Goal: Transaction & Acquisition: Purchase product/service

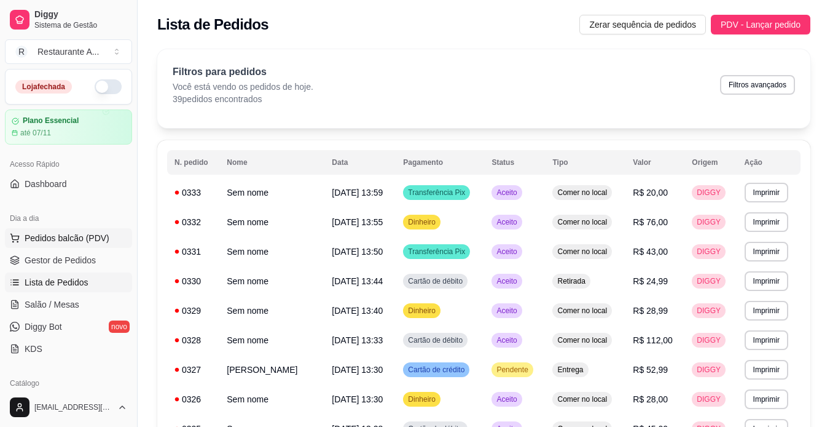
click at [68, 240] on span "Pedidos balcão (PDV)" at bounding box center [67, 238] width 85 height 12
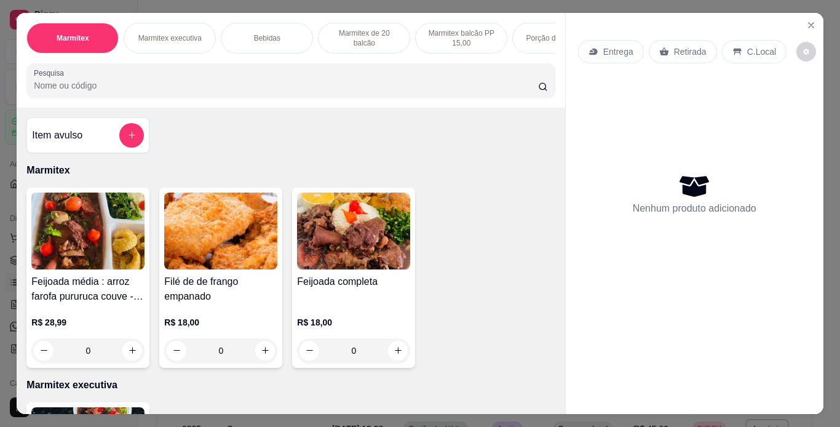
click at [256, 355] on div "0" at bounding box center [220, 350] width 113 height 25
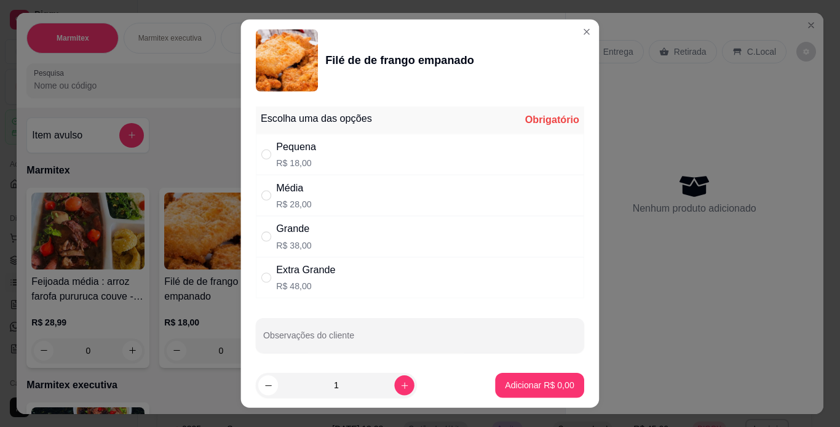
click at [256, 355] on div "Escolha uma das opções Obrigatório Pequena R$ 18,00 Média R$ 28,00 Grande R$ 38…" at bounding box center [420, 231] width 358 height 261
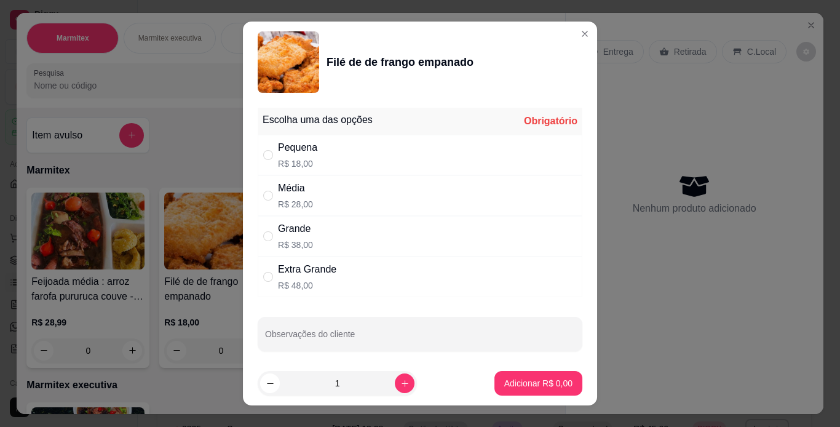
click at [256, 355] on div "Escolha uma das opções Obrigatório Pequena R$ 18,00 Média R$ 28,00 Grande R$ 38…" at bounding box center [420, 232] width 354 height 259
click at [395, 382] on button "increase-product-quantity" at bounding box center [405, 383] width 20 height 20
click at [395, 382] on button "increase-product-quantity" at bounding box center [404, 383] width 19 height 19
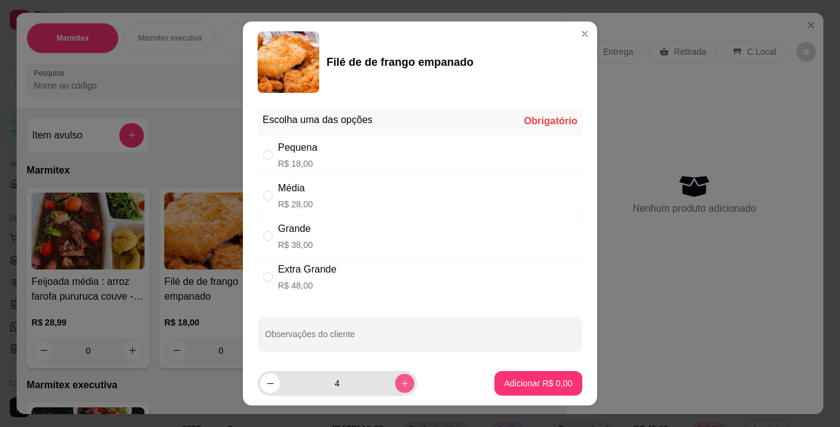
click at [395, 382] on button "increase-product-quantity" at bounding box center [404, 383] width 19 height 19
click at [395, 382] on button "increase-product-quantity" at bounding box center [405, 383] width 20 height 20
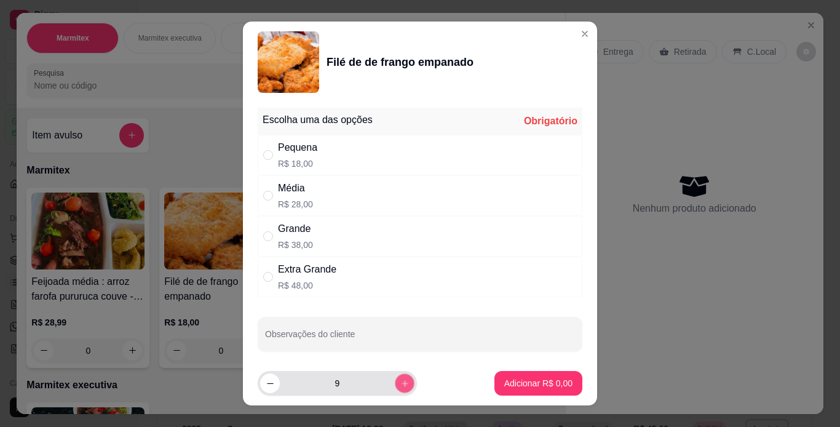
click at [395, 382] on button "increase-product-quantity" at bounding box center [404, 383] width 19 height 19
click at [395, 382] on button "increase-product-quantity" at bounding box center [405, 383] width 20 height 20
click at [395, 382] on button "increase-product-quantity" at bounding box center [404, 383] width 19 height 19
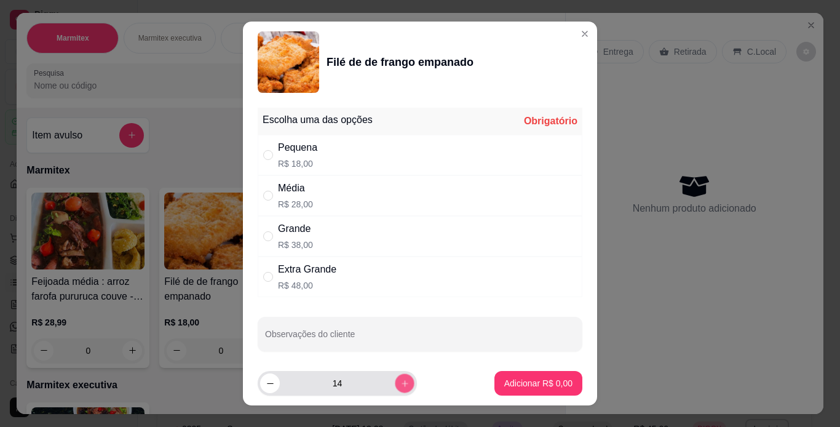
click at [395, 382] on button "increase-product-quantity" at bounding box center [404, 383] width 19 height 19
click at [395, 382] on button "increase-product-quantity" at bounding box center [405, 383] width 20 height 20
click at [395, 382] on button "increase-product-quantity" at bounding box center [404, 383] width 19 height 19
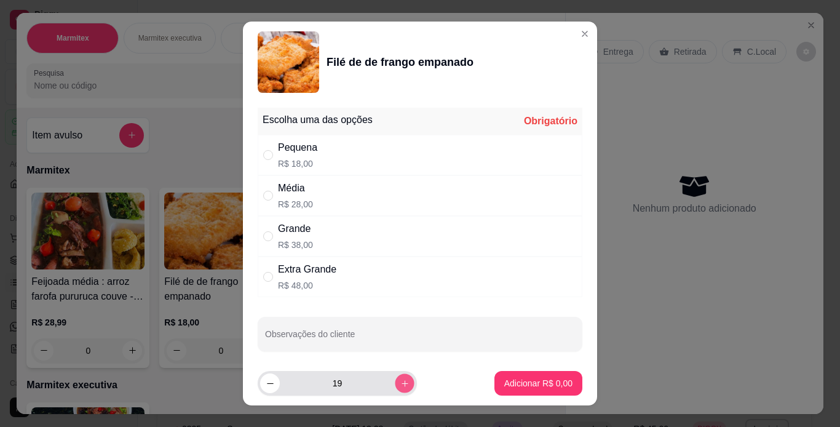
click at [395, 382] on button "increase-product-quantity" at bounding box center [404, 383] width 19 height 19
click at [395, 382] on button "increase-product-quantity" at bounding box center [405, 383] width 20 height 20
click at [395, 382] on button "increase-product-quantity" at bounding box center [404, 383] width 19 height 19
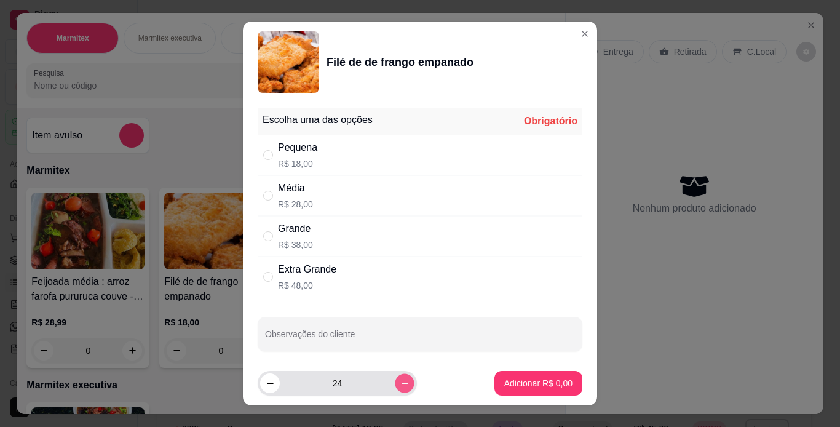
click at [395, 382] on button "increase-product-quantity" at bounding box center [404, 383] width 19 height 19
click at [395, 382] on button "increase-product-quantity" at bounding box center [405, 383] width 20 height 20
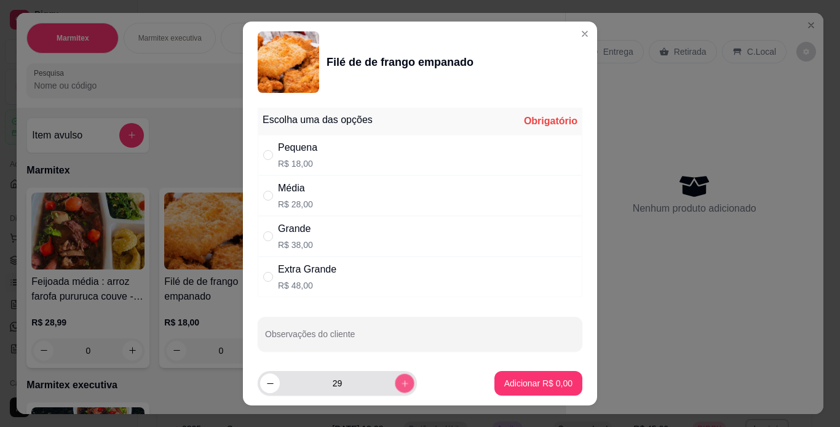
click at [395, 382] on button "increase-product-quantity" at bounding box center [404, 383] width 19 height 19
click at [395, 382] on button "increase-product-quantity" at bounding box center [405, 383] width 20 height 20
click at [395, 382] on button "increase-product-quantity" at bounding box center [404, 383] width 19 height 19
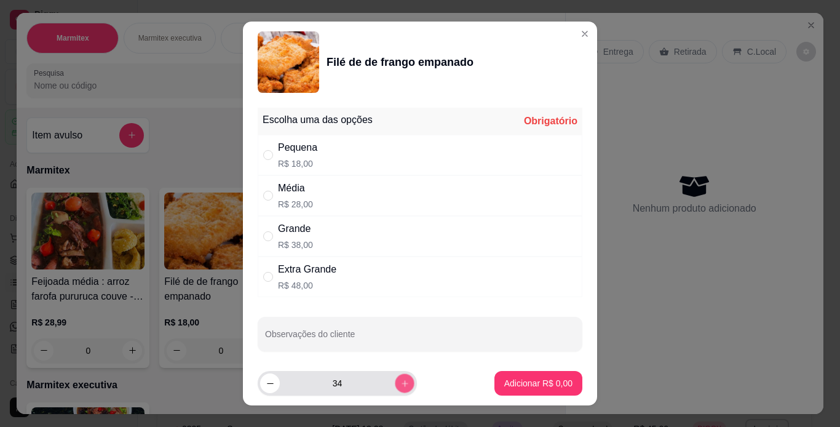
click at [395, 382] on button "increase-product-quantity" at bounding box center [404, 383] width 19 height 19
click at [395, 382] on button "increase-product-quantity" at bounding box center [405, 383] width 20 height 20
click at [395, 382] on button "increase-product-quantity" at bounding box center [404, 383] width 19 height 19
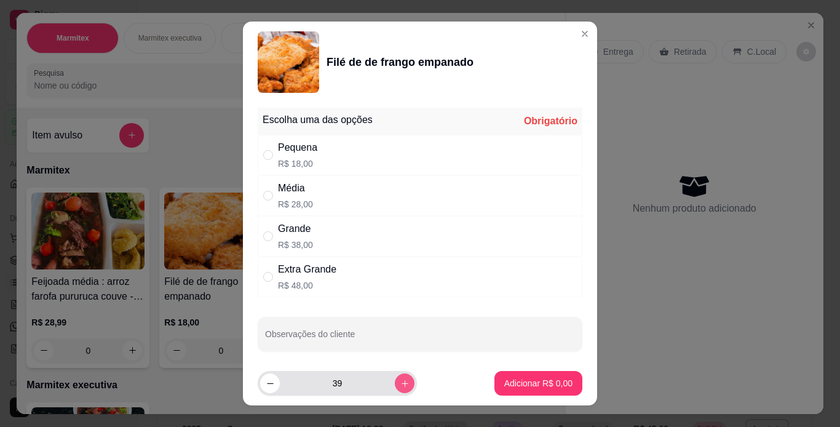
click at [395, 382] on button "increase-product-quantity" at bounding box center [405, 383] width 20 height 20
click at [395, 382] on button "increase-product-quantity" at bounding box center [404, 383] width 19 height 19
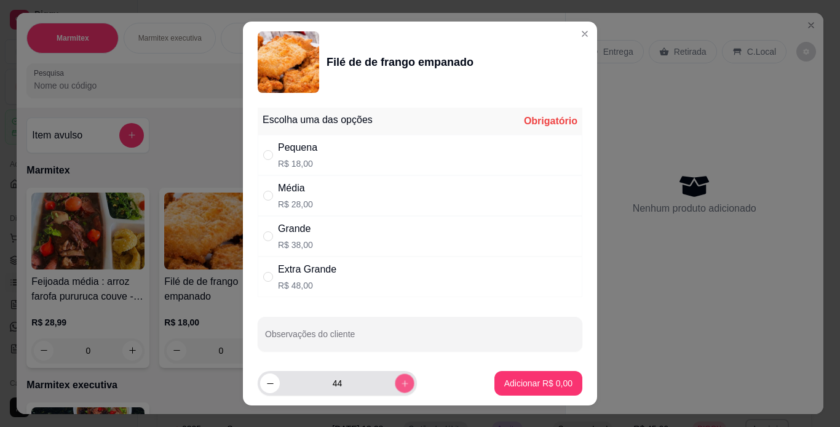
click at [395, 382] on button "increase-product-quantity" at bounding box center [404, 383] width 19 height 19
click at [395, 382] on button "increase-product-quantity" at bounding box center [405, 383] width 20 height 20
click at [395, 382] on button "increase-product-quantity" at bounding box center [404, 383] width 19 height 19
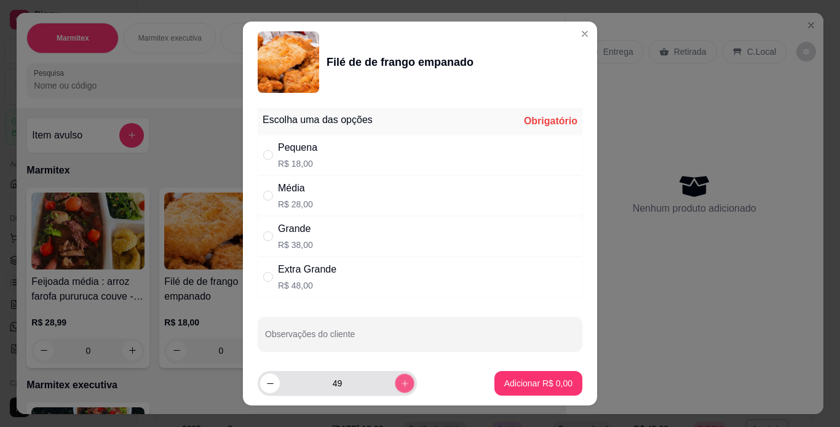
click at [395, 382] on button "increase-product-quantity" at bounding box center [404, 383] width 19 height 19
click at [395, 382] on button "increase-product-quantity" at bounding box center [405, 383] width 20 height 20
click at [395, 382] on button "increase-product-quantity" at bounding box center [404, 383] width 19 height 19
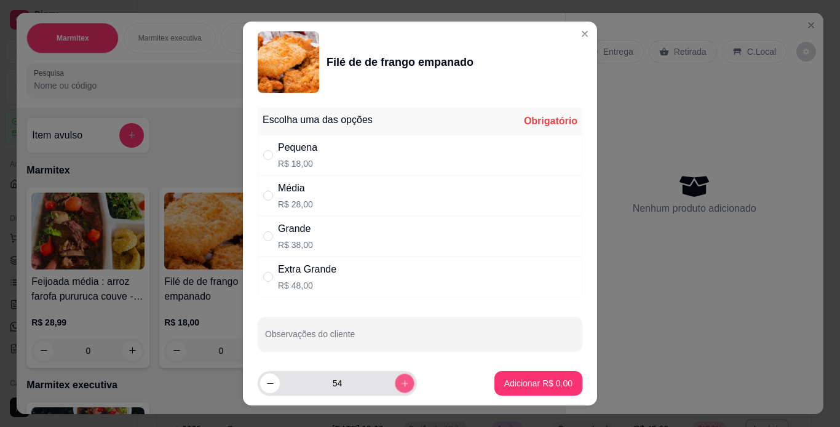
click at [395, 382] on button "increase-product-quantity" at bounding box center [404, 383] width 19 height 19
click at [395, 382] on button "increase-product-quantity" at bounding box center [405, 383] width 20 height 20
click at [395, 382] on button "increase-product-quantity" at bounding box center [404, 383] width 19 height 19
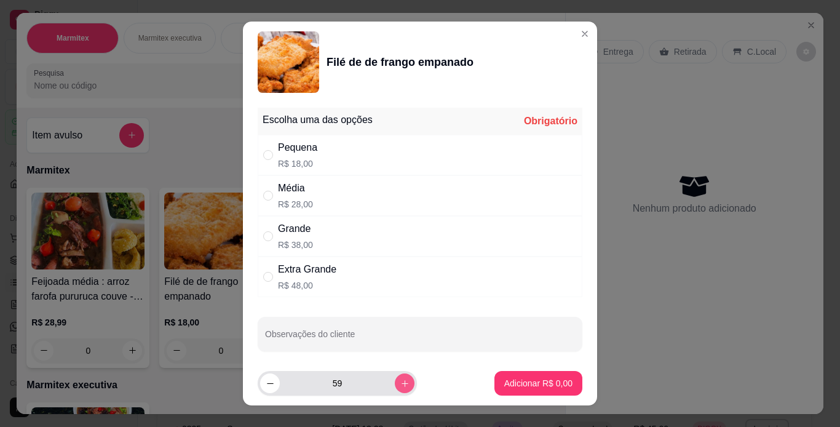
click at [395, 382] on button "increase-product-quantity" at bounding box center [405, 383] width 20 height 20
click at [395, 382] on button "increase-product-quantity" at bounding box center [404, 383] width 19 height 19
click at [395, 382] on button "increase-product-quantity" at bounding box center [405, 383] width 20 height 20
click at [395, 382] on button "increase-product-quantity" at bounding box center [404, 383] width 19 height 19
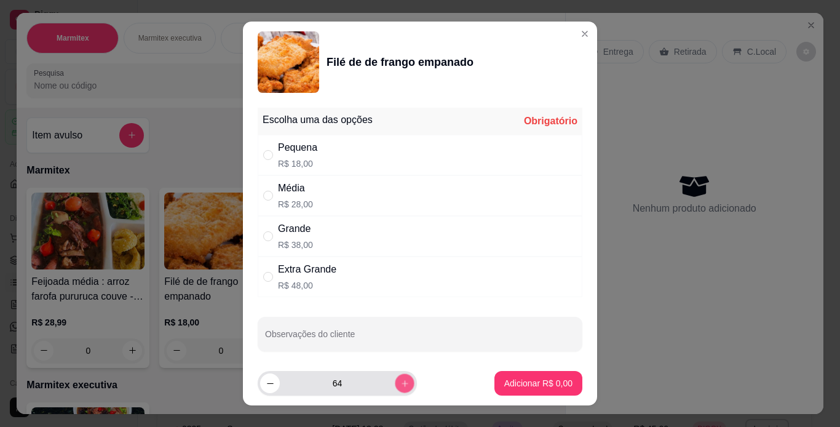
click at [395, 382] on button "increase-product-quantity" at bounding box center [404, 383] width 19 height 19
click at [395, 382] on button "increase-product-quantity" at bounding box center [405, 383] width 20 height 20
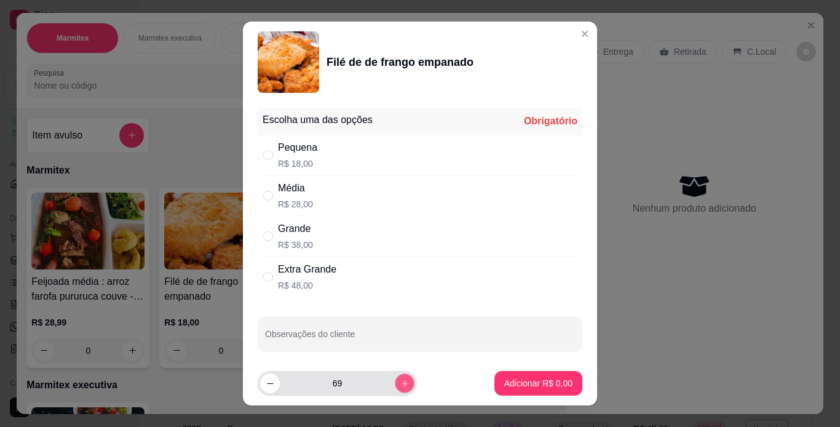
click at [395, 382] on button "increase-product-quantity" at bounding box center [404, 383] width 19 height 19
click at [395, 382] on button "increase-product-quantity" at bounding box center [405, 383] width 20 height 20
click at [395, 382] on button "increase-product-quantity" at bounding box center [404, 383] width 19 height 19
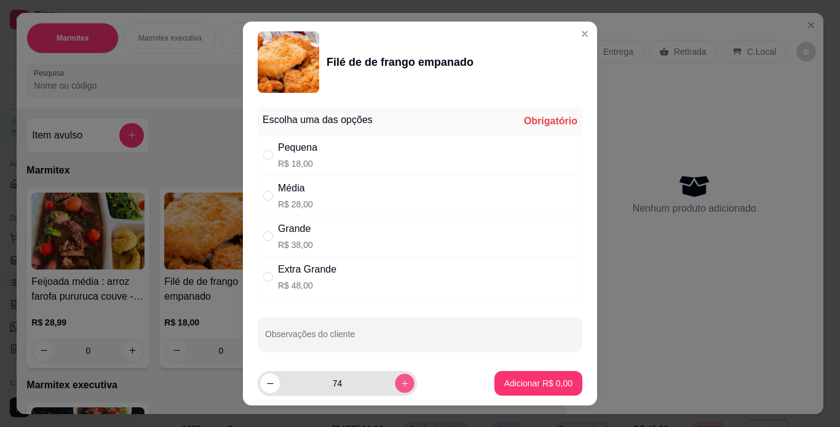
click at [395, 382] on button "increase-product-quantity" at bounding box center [404, 383] width 19 height 19
click at [395, 382] on button "increase-product-quantity" at bounding box center [405, 383] width 20 height 20
click at [395, 382] on button "increase-product-quantity" at bounding box center [404, 383] width 19 height 19
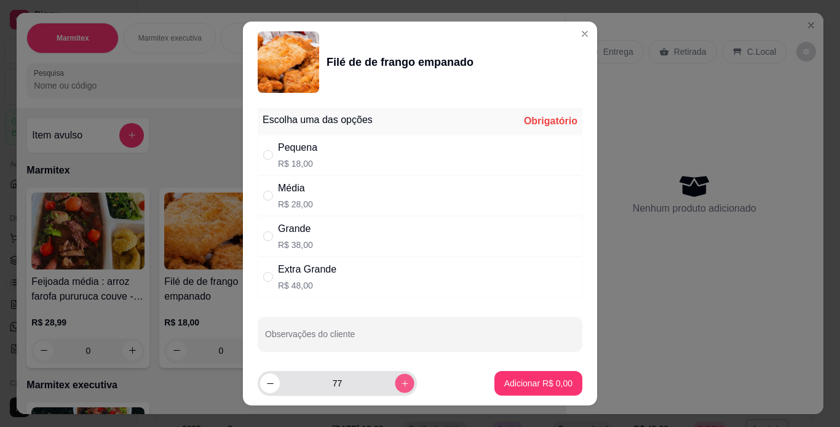
click at [395, 382] on button "increase-product-quantity" at bounding box center [404, 383] width 19 height 19
click at [395, 382] on button "increase-product-quantity" at bounding box center [405, 383] width 20 height 20
click at [395, 382] on button "increase-product-quantity" at bounding box center [404, 383] width 19 height 19
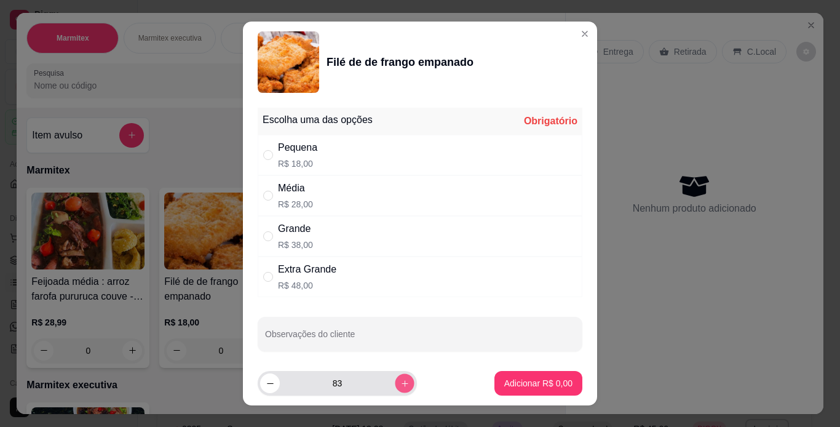
click at [395, 382] on button "increase-product-quantity" at bounding box center [404, 383] width 19 height 19
click at [395, 382] on button "increase-product-quantity" at bounding box center [405, 383] width 20 height 20
click at [395, 382] on button "increase-product-quantity" at bounding box center [404, 383] width 19 height 19
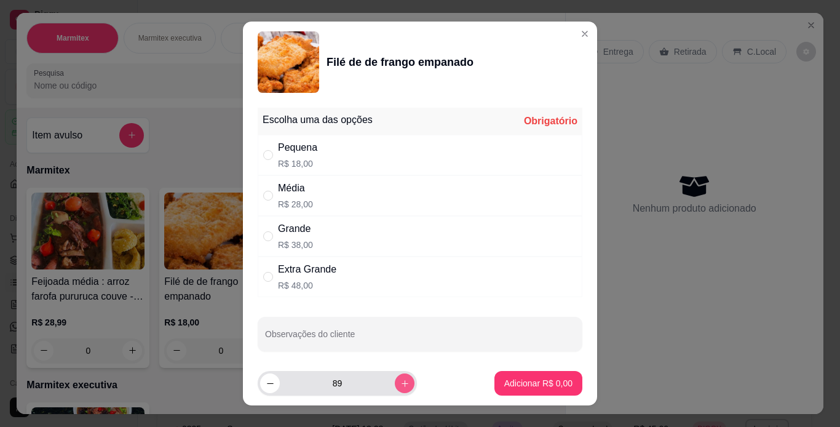
click at [395, 382] on button "increase-product-quantity" at bounding box center [405, 383] width 20 height 20
click at [395, 382] on button "increase-product-quantity" at bounding box center [404, 383] width 19 height 19
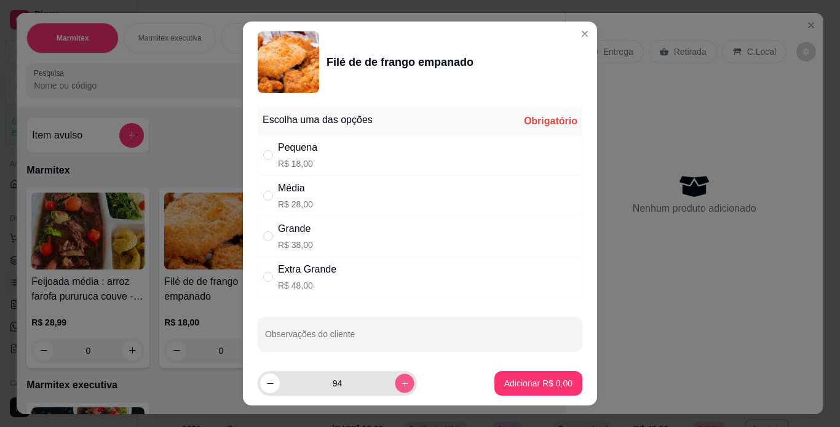
click at [395, 382] on button "increase-product-quantity" at bounding box center [404, 383] width 19 height 19
click at [395, 382] on button "increase-product-quantity" at bounding box center [405, 383] width 20 height 20
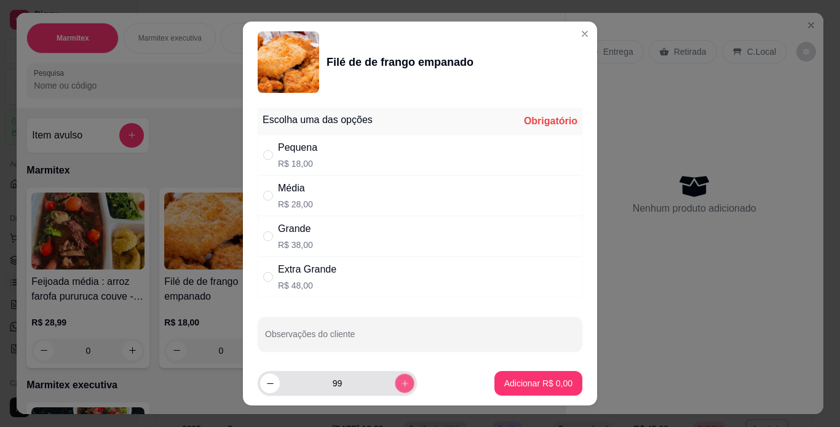
click at [395, 382] on button "increase-product-quantity" at bounding box center [404, 383] width 19 height 19
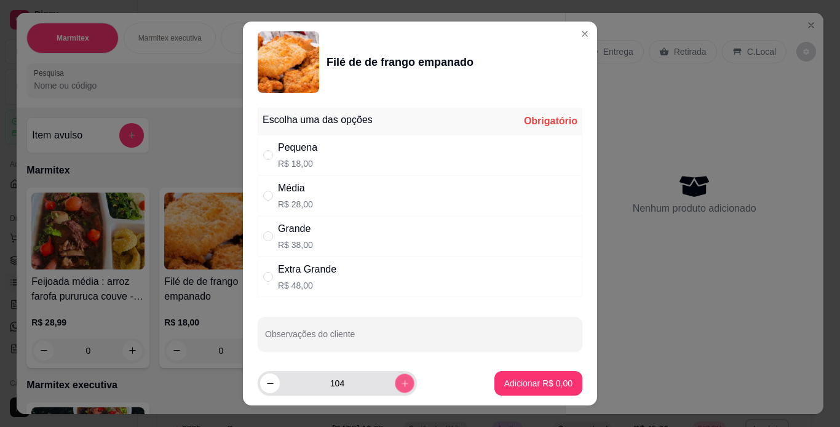
click at [395, 382] on button "increase-product-quantity" at bounding box center [404, 383] width 19 height 19
click at [395, 382] on button "increase-product-quantity" at bounding box center [405, 383] width 20 height 20
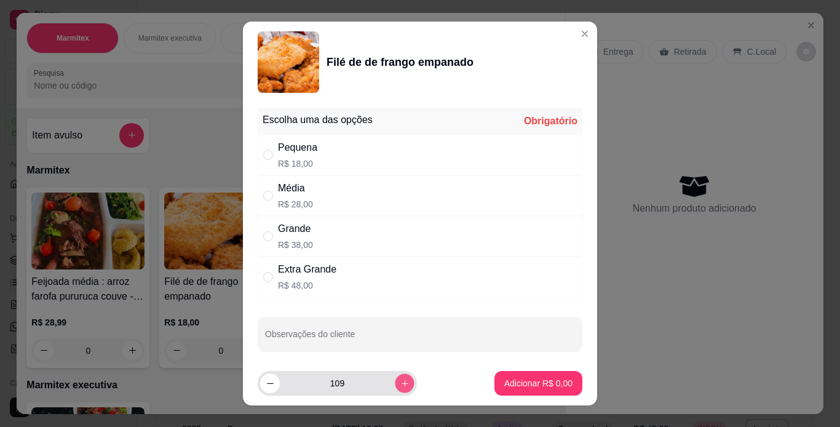
click at [395, 382] on button "increase-product-quantity" at bounding box center [404, 383] width 19 height 19
click at [395, 382] on button "increase-product-quantity" at bounding box center [405, 383] width 20 height 20
click at [395, 382] on button "increase-product-quantity" at bounding box center [404, 383] width 19 height 19
click at [395, 382] on button "increase-product-quantity" at bounding box center [405, 383] width 20 height 20
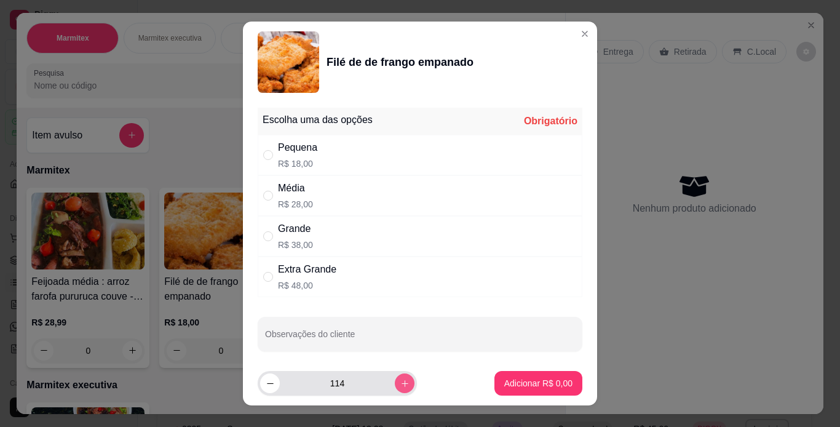
click at [395, 382] on button "increase-product-quantity" at bounding box center [405, 383] width 20 height 20
type input "116"
click at [264, 155] on input "" at bounding box center [268, 155] width 10 height 10
radio input "true"
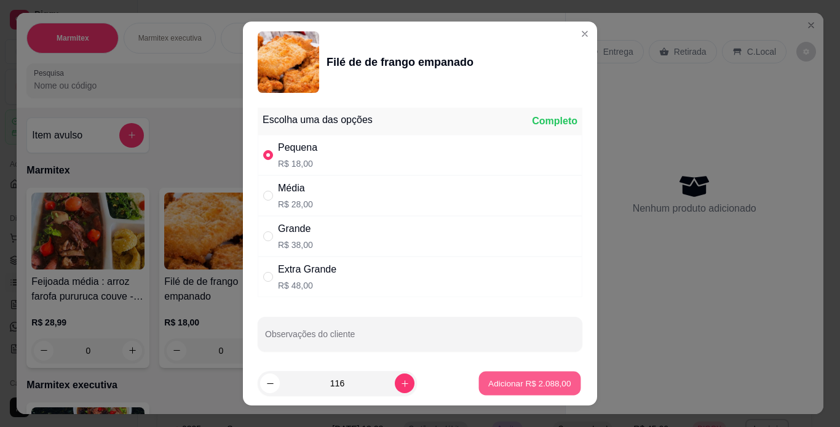
click at [492, 380] on p "Adicionar R$ 2.088,00" at bounding box center [530, 383] width 82 height 12
type input "116"
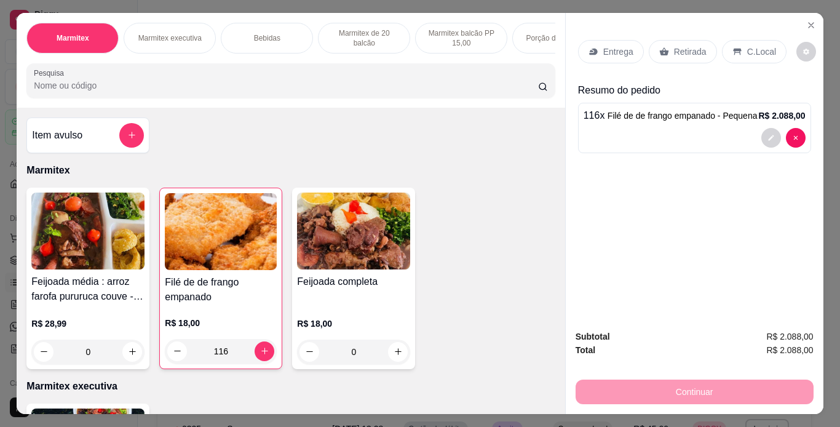
click at [603, 392] on div "Continuar" at bounding box center [694, 390] width 238 height 28
click at [658, 133] on div at bounding box center [694, 138] width 222 height 20
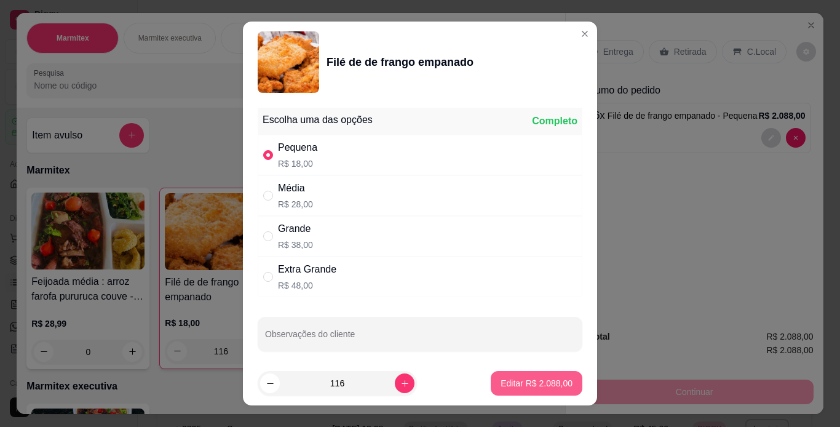
click at [514, 380] on p "Editar R$ 2.088,00" at bounding box center [536, 383] width 72 height 12
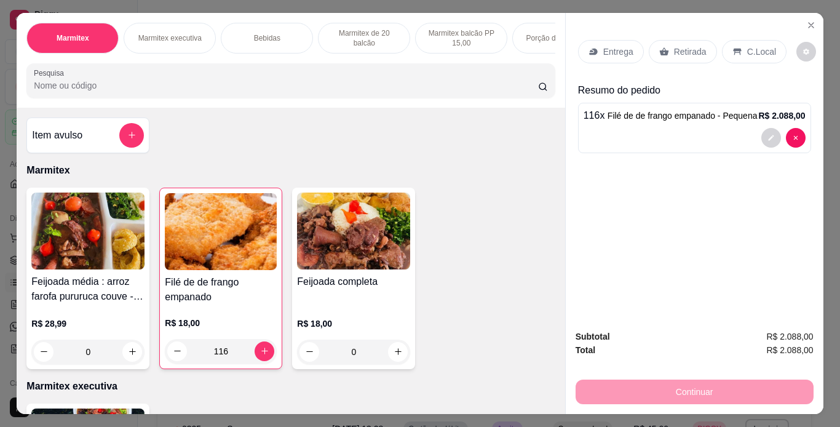
click at [667, 40] on div "Retirada" at bounding box center [682, 51] width 68 height 23
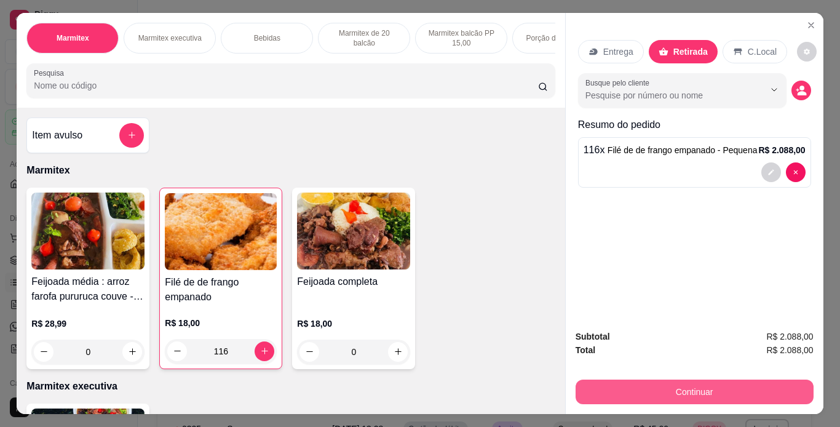
click at [712, 386] on button "Continuar" at bounding box center [694, 391] width 238 height 25
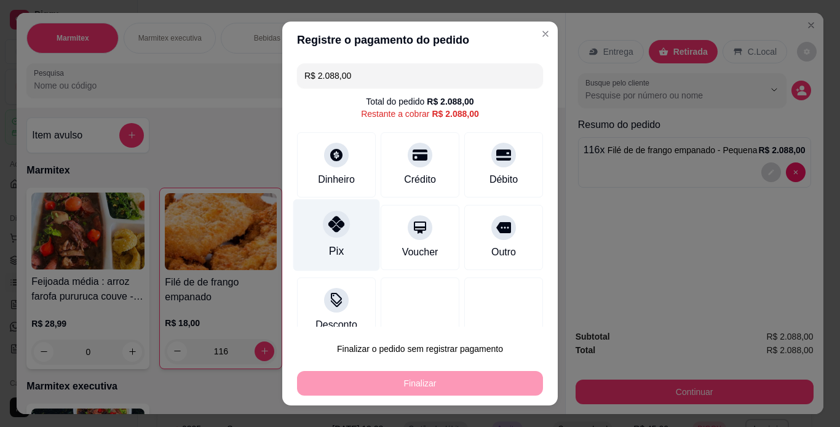
click at [336, 234] on div at bounding box center [336, 223] width 27 height 27
type input "R$ 0,00"
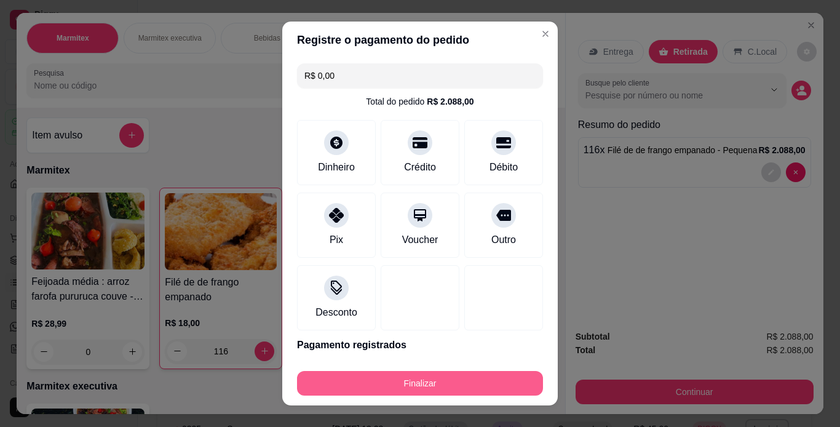
click at [398, 381] on button "Finalizar" at bounding box center [420, 383] width 246 height 25
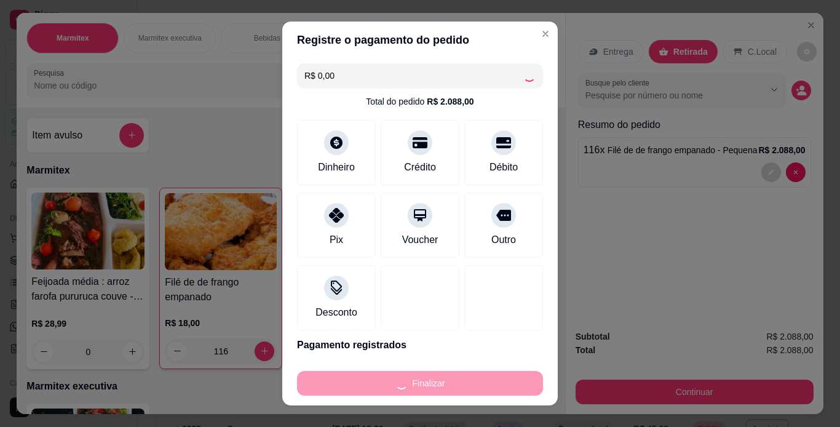
type input "0"
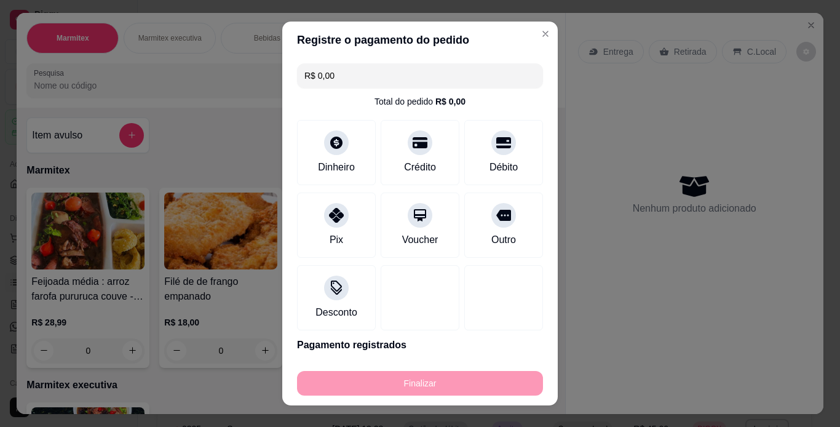
type input "-R$ 2.088,00"
